Goal: Check status: Check status

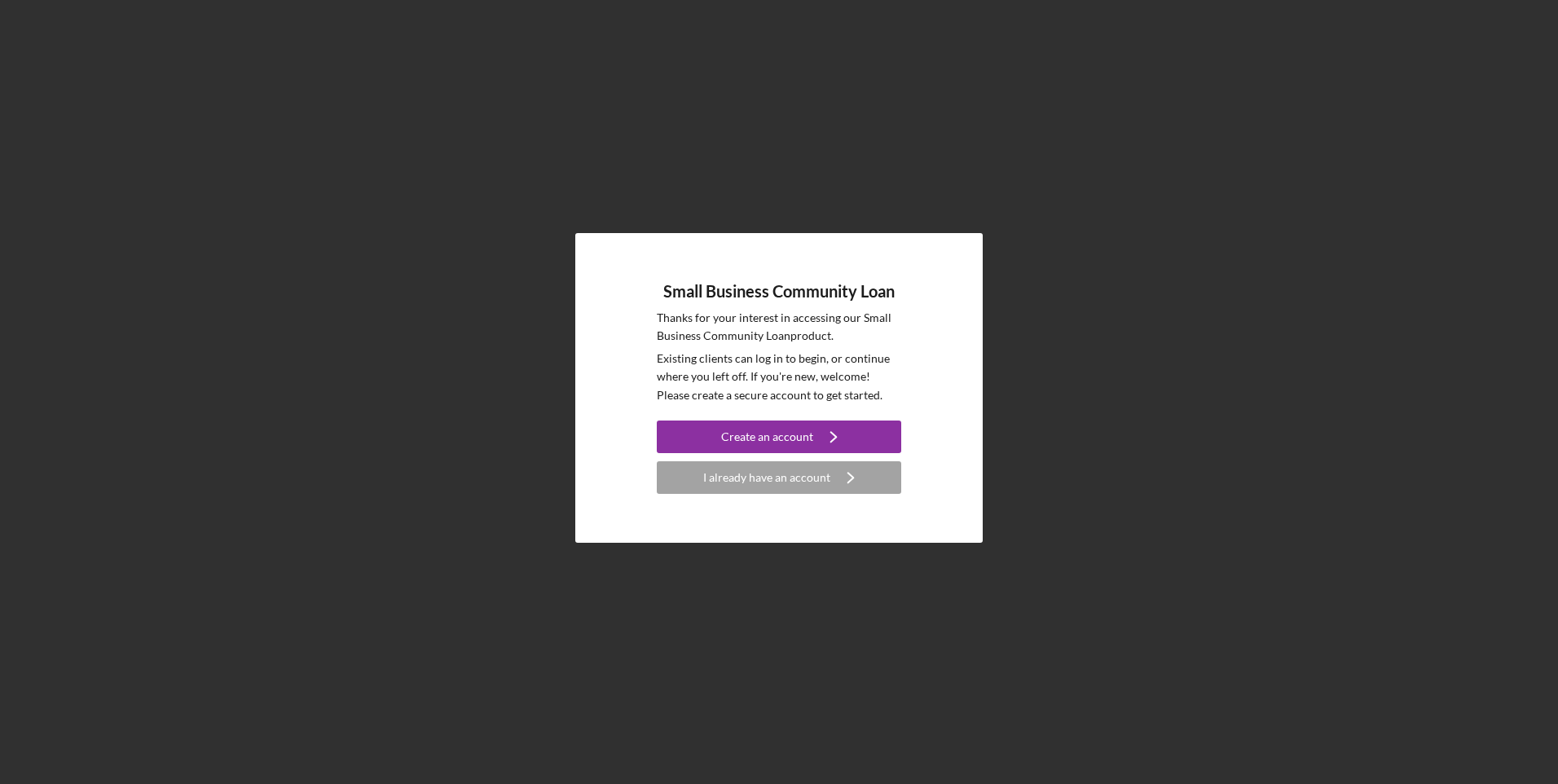
click at [794, 494] on div "Small Business Community Loan Thanks for your interest in accessing our Small B…" at bounding box center [779, 388] width 407 height 310
click at [791, 472] on div "I already have an account" at bounding box center [767, 478] width 128 height 33
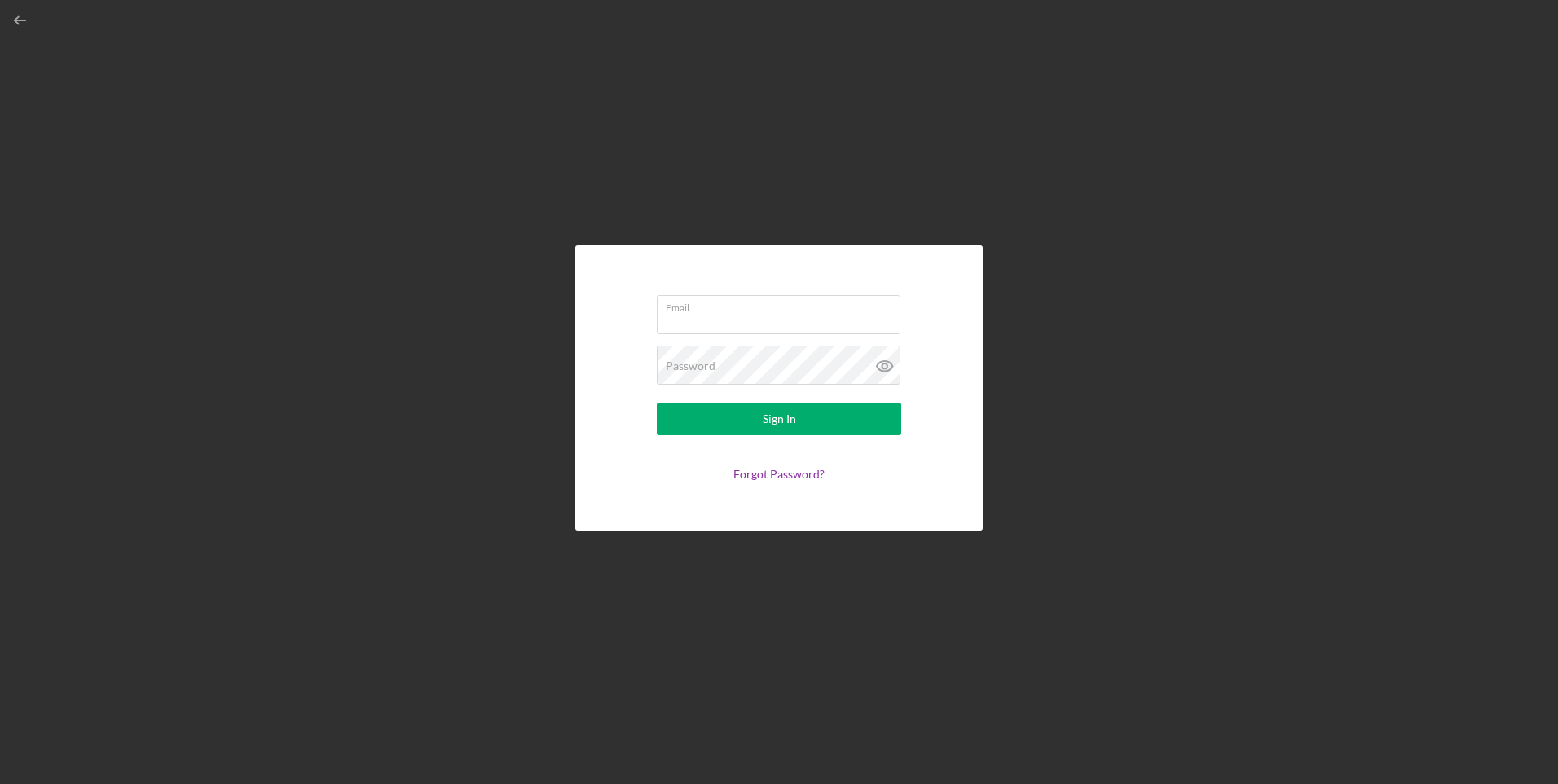
type input "[EMAIL_ADDRESS][DOMAIN_NAME]"
click at [763, 433] on div "Sign In" at bounding box center [779, 419] width 33 height 33
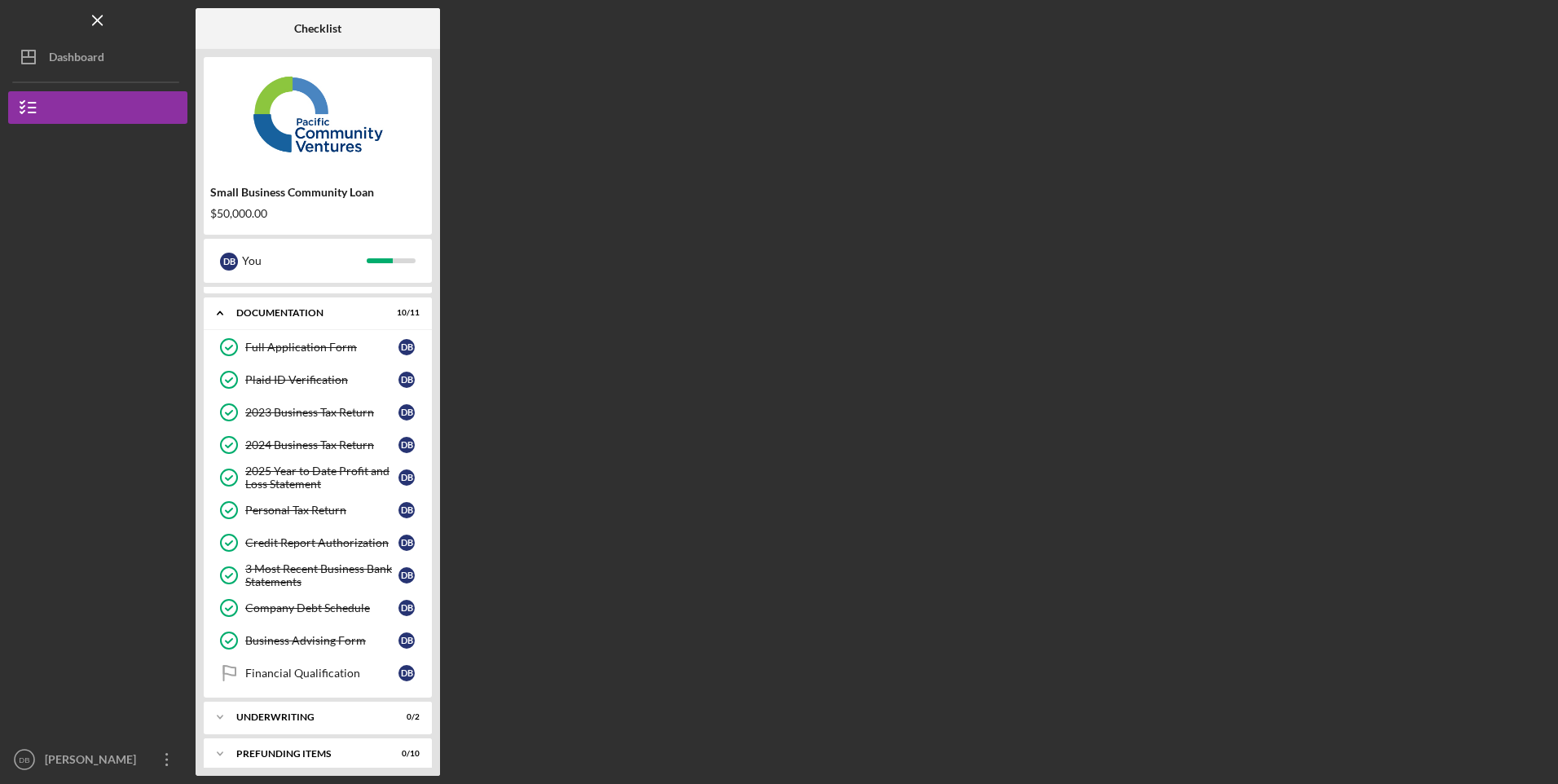
scroll to position [38, 0]
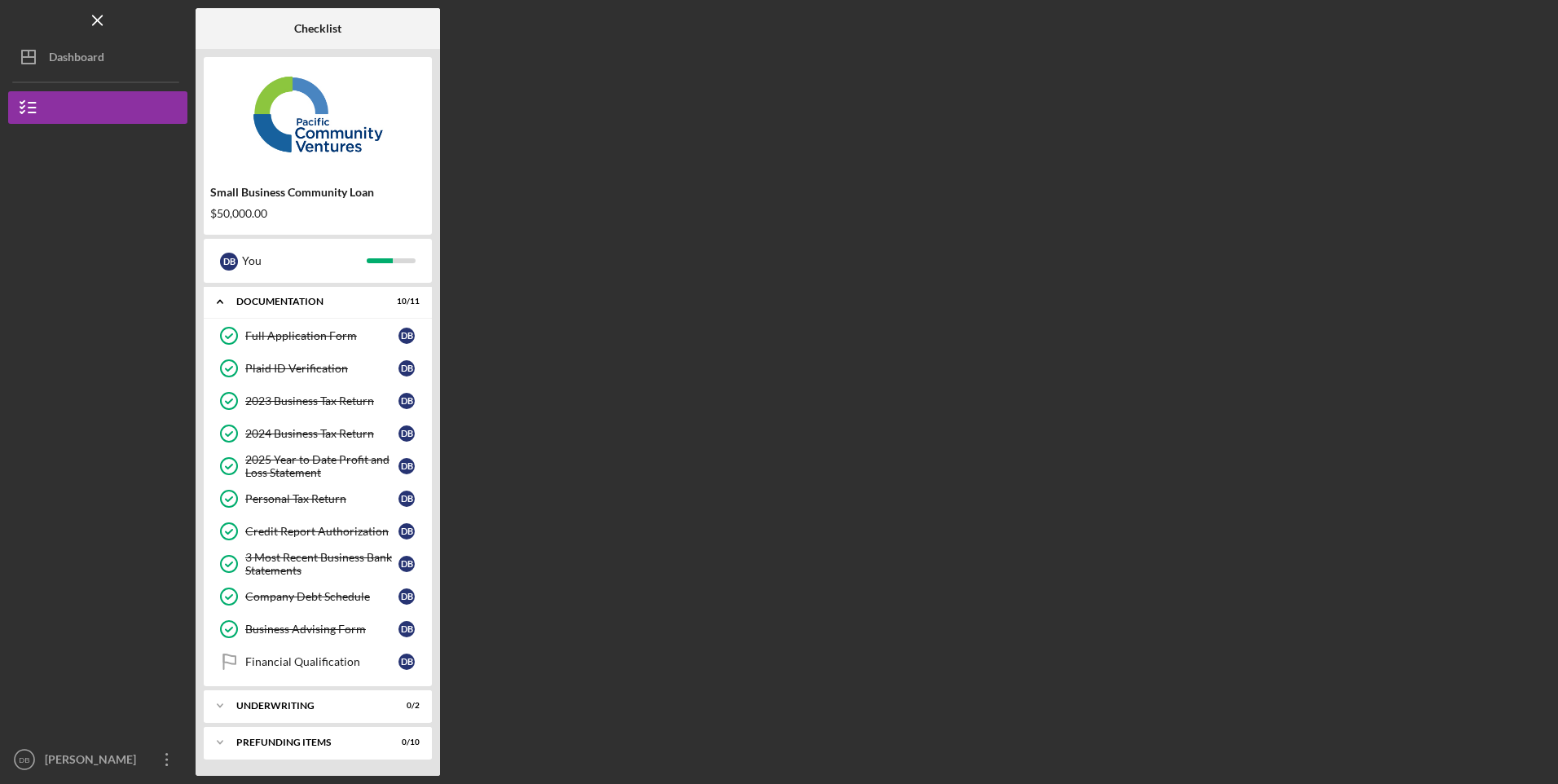
click at [292, 742] on div "Prefunding Items" at bounding box center [307, 742] width 143 height 9
click at [288, 710] on div "Underwriting" at bounding box center [307, 705] width 143 height 9
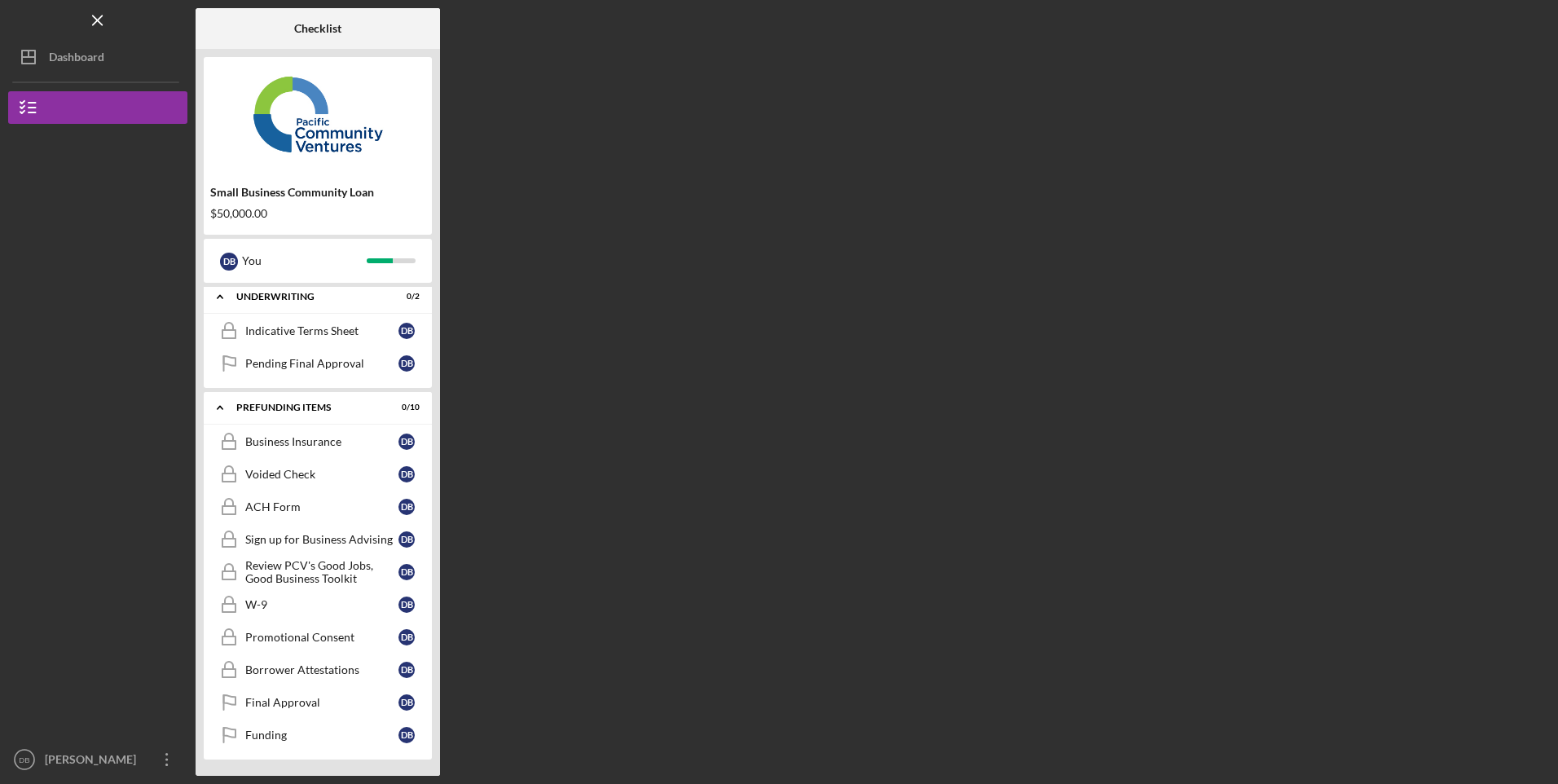
click at [330, 327] on div "Indicative Terms Sheet" at bounding box center [322, 330] width 153 height 13
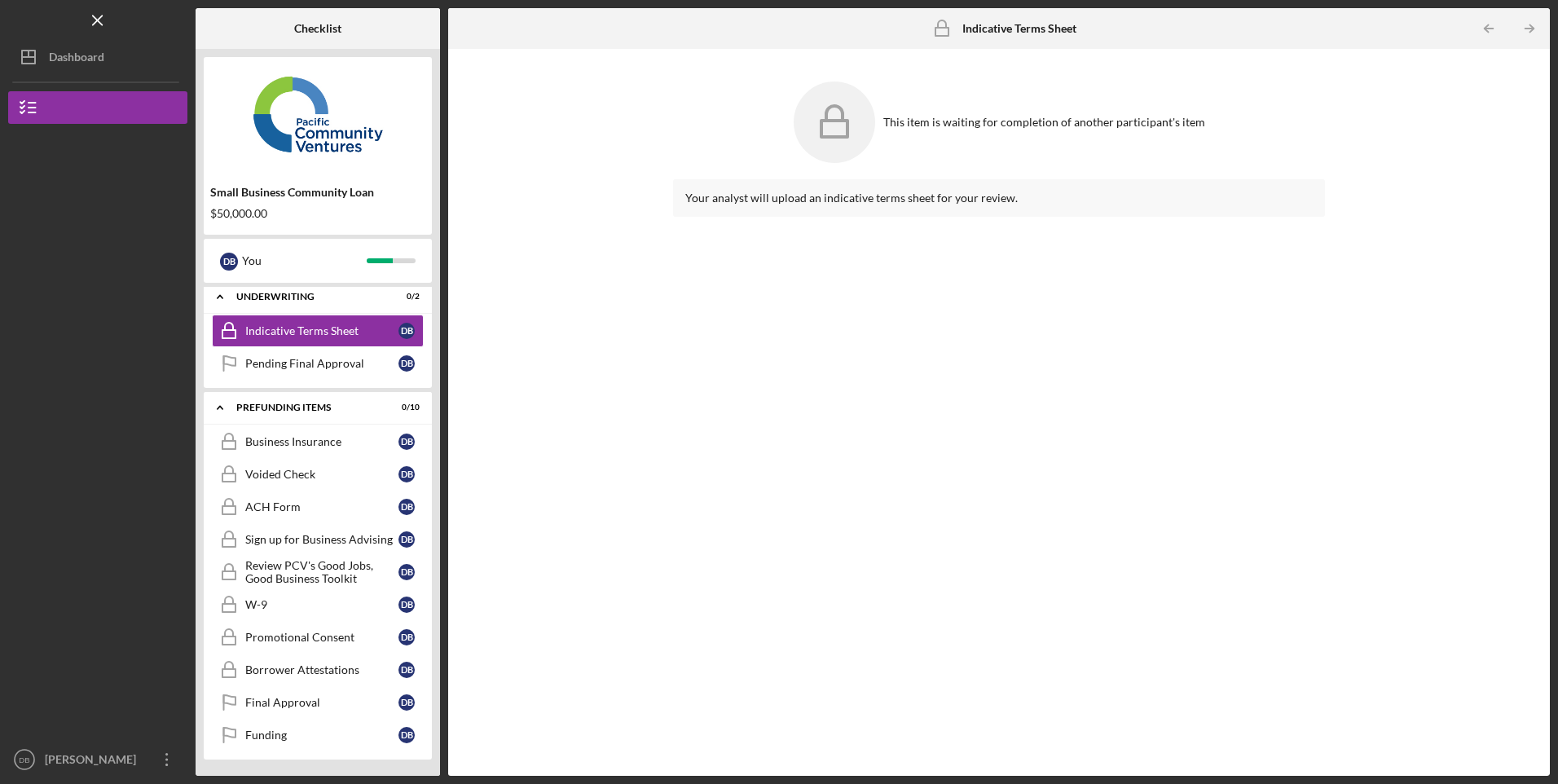
click at [319, 353] on link "Pending Final Approval Pending Final Approval D B" at bounding box center [318, 364] width 212 height 33
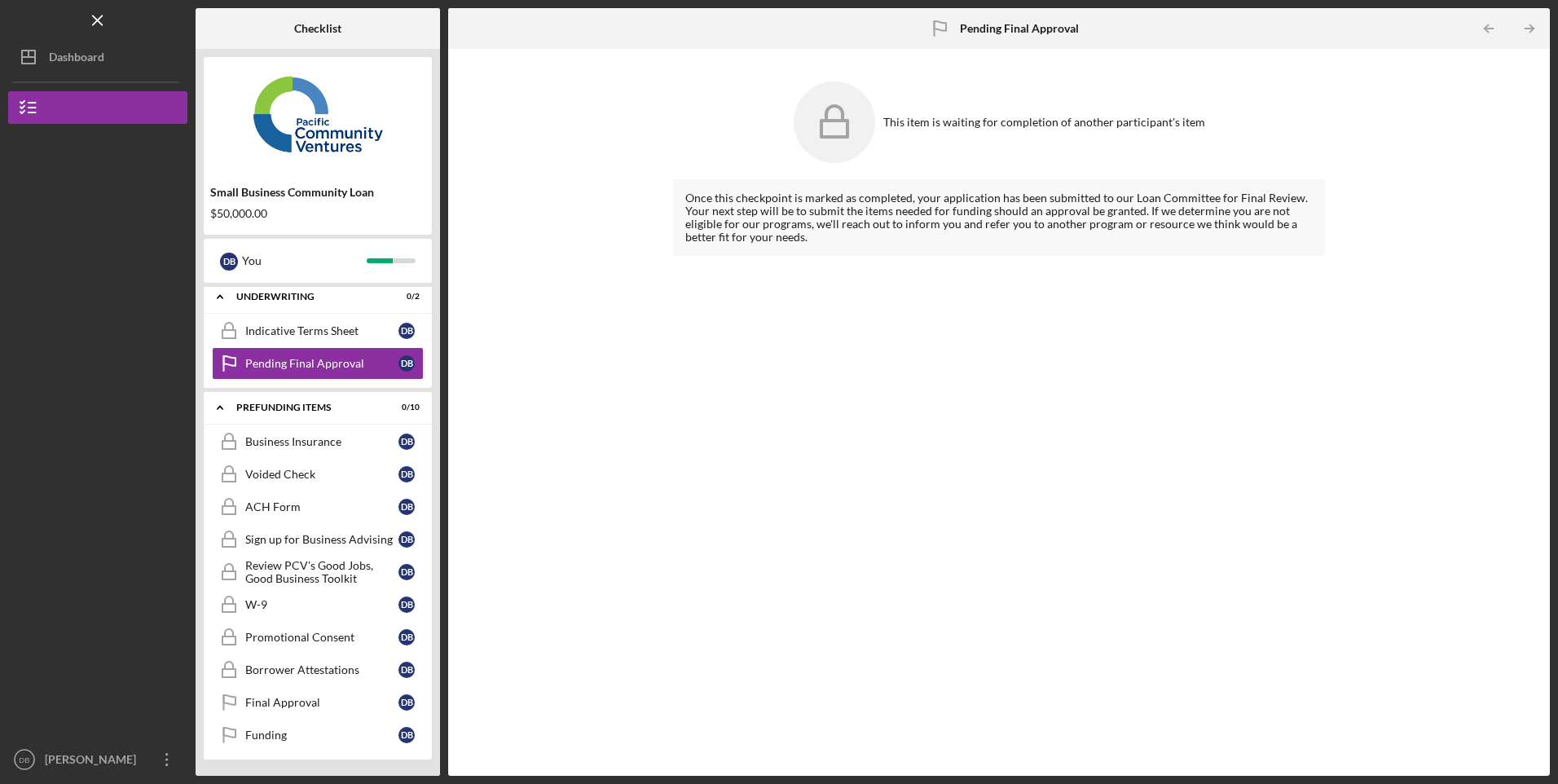
click at [56, 767] on div "[PERSON_NAME]" at bounding box center [94, 761] width 106 height 37
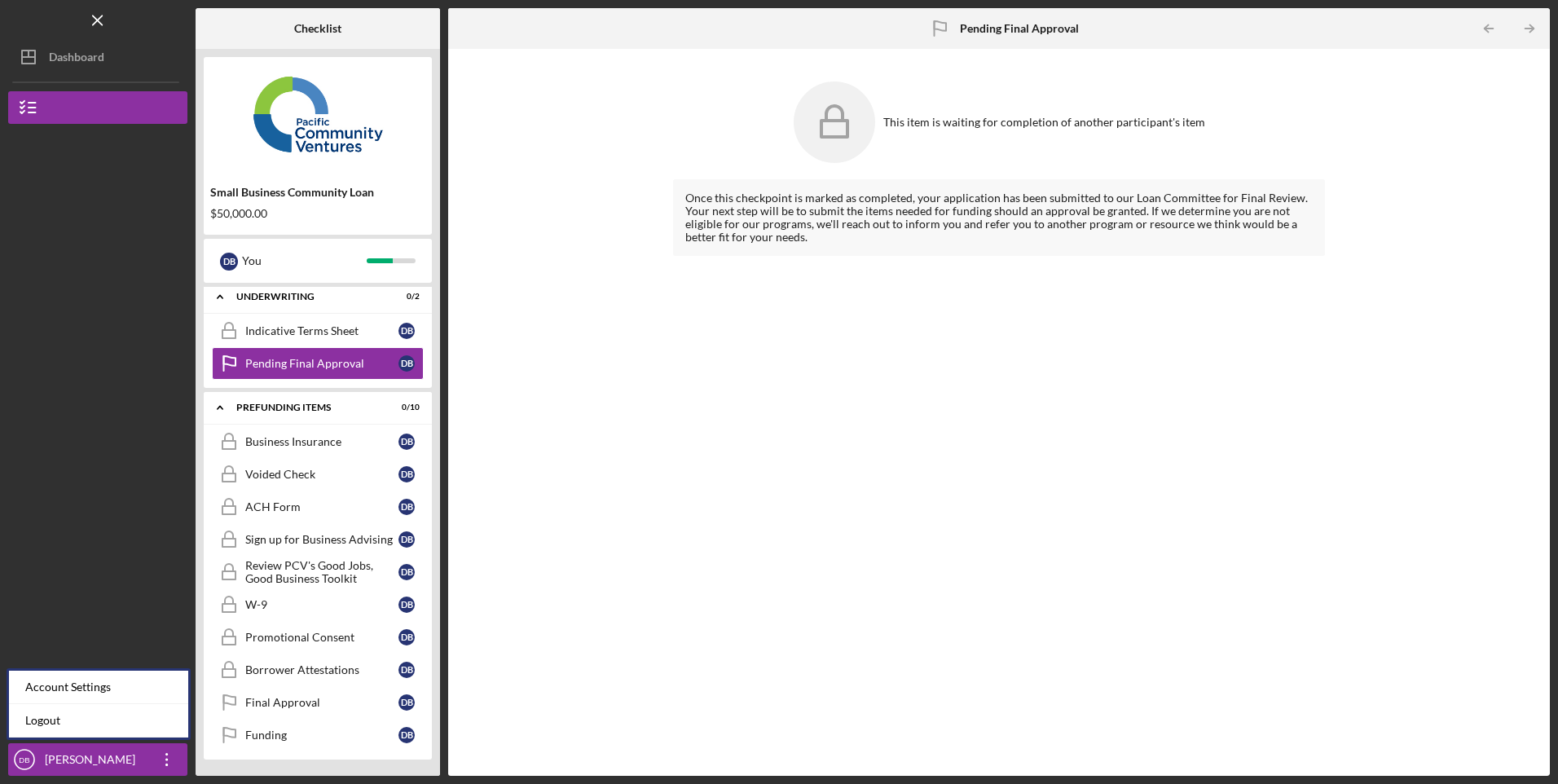
click at [42, 724] on link "Logout" at bounding box center [98, 721] width 179 height 33
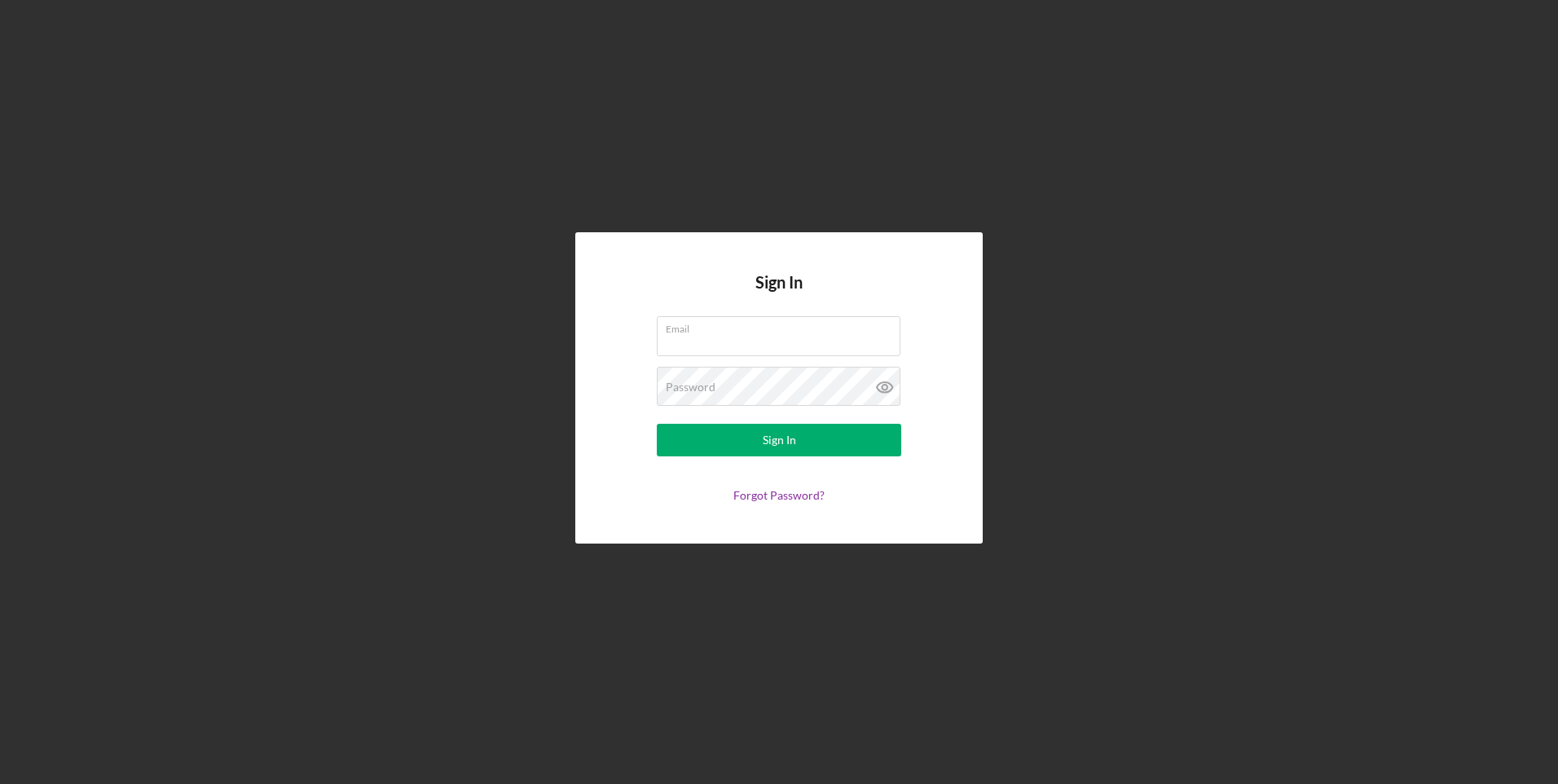
type input "[EMAIL_ADDRESS][DOMAIN_NAME]"
